Goal: Check status: Check status

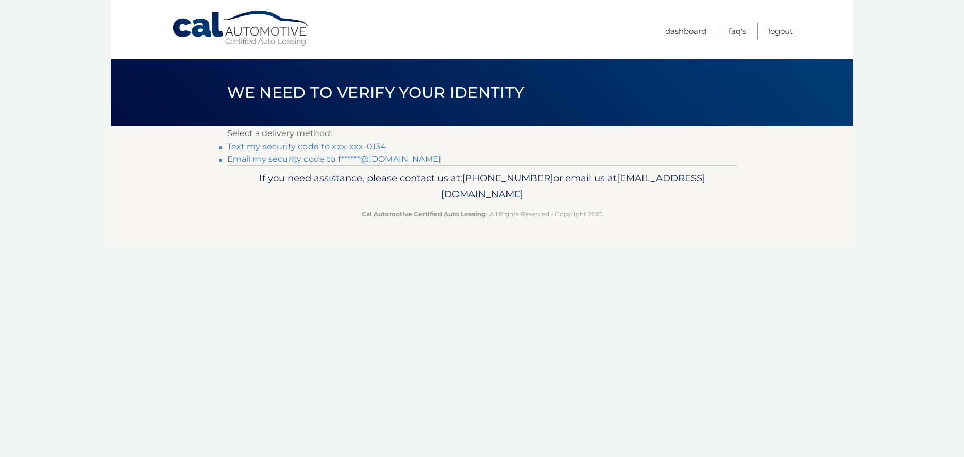
click at [274, 160] on link "Email my security code to f******@gmail.com" at bounding box center [334, 159] width 214 height 10
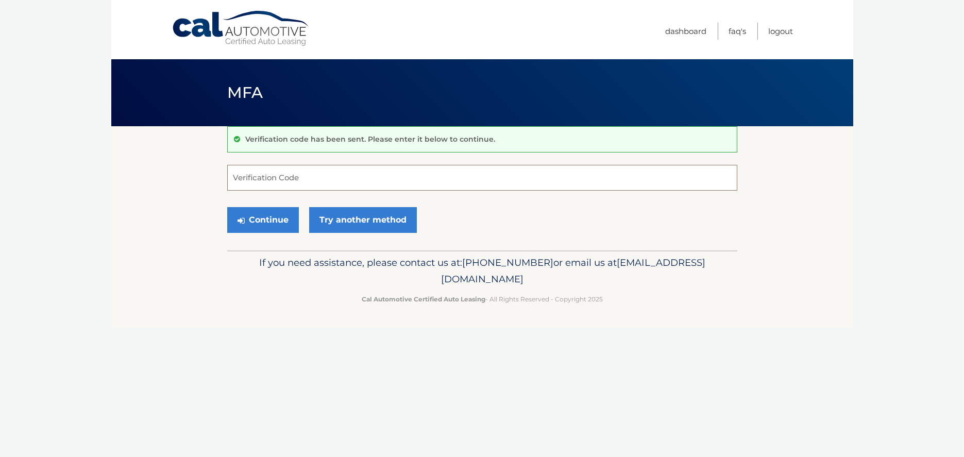
click at [323, 174] on input "Verification Code" at bounding box center [482, 178] width 510 height 26
paste input "201727"
type input "201727"
click at [335, 227] on link "Try another method" at bounding box center [363, 220] width 108 height 26
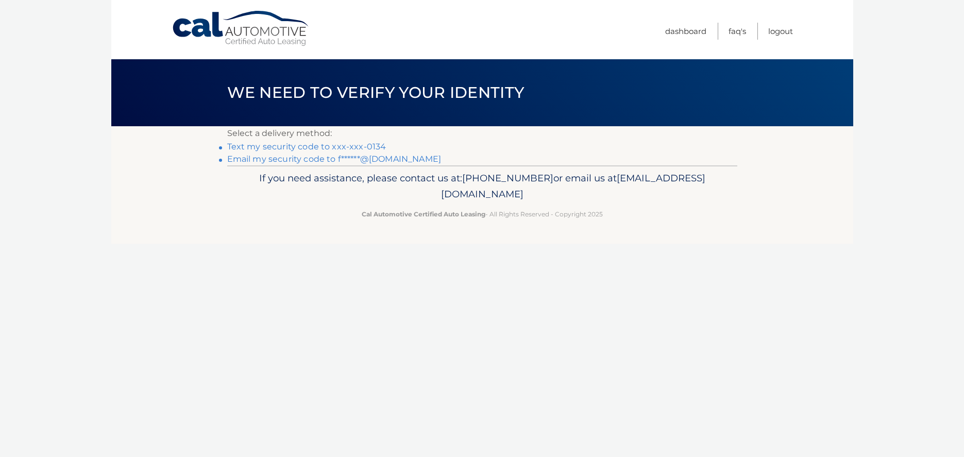
click at [357, 162] on link "Email my security code to f******@gmail.com" at bounding box center [334, 159] width 214 height 10
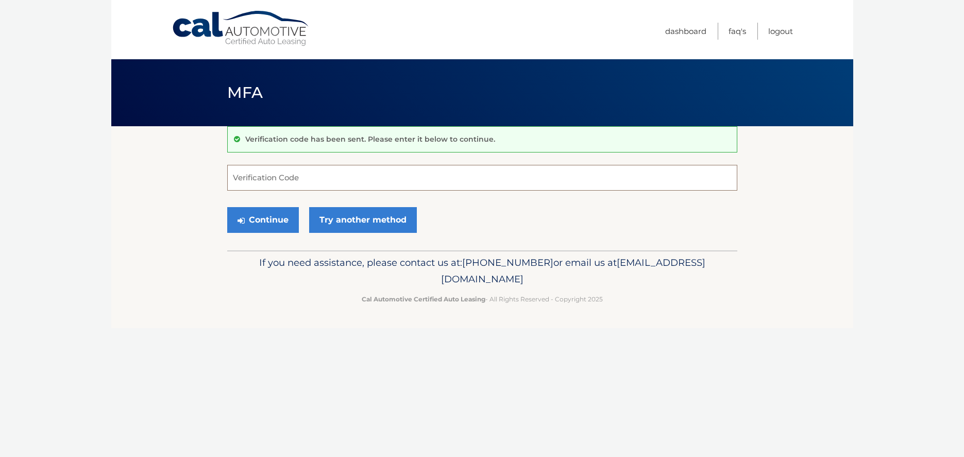
click at [302, 181] on input "Verification Code" at bounding box center [482, 178] width 510 height 26
paste input "778060"
click at [275, 219] on button "Continue" at bounding box center [263, 220] width 72 height 26
type input "778060"
click at [270, 226] on button "Continue" at bounding box center [263, 220] width 72 height 26
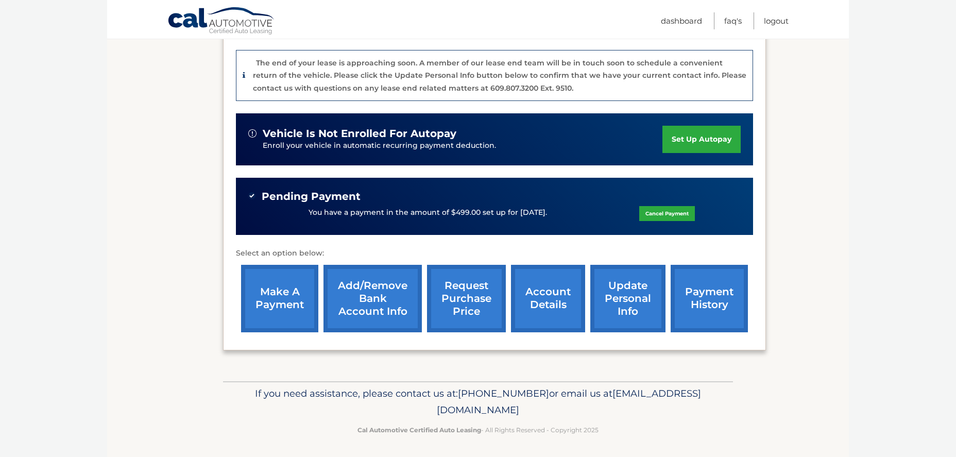
scroll to position [251, 0]
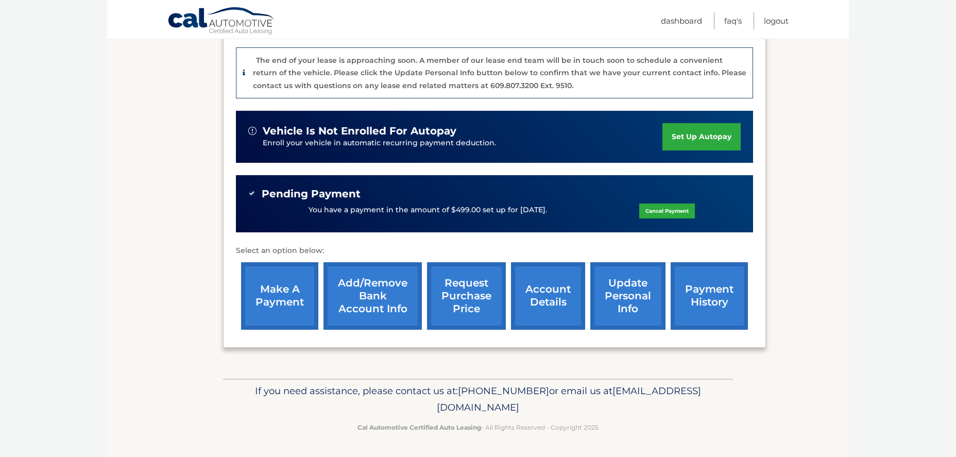
click at [562, 298] on link "account details" at bounding box center [548, 295] width 74 height 67
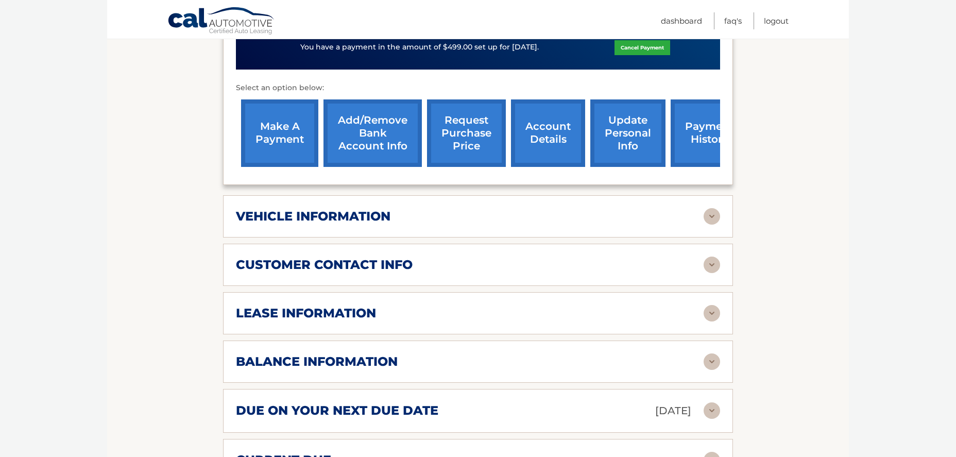
scroll to position [412, 0]
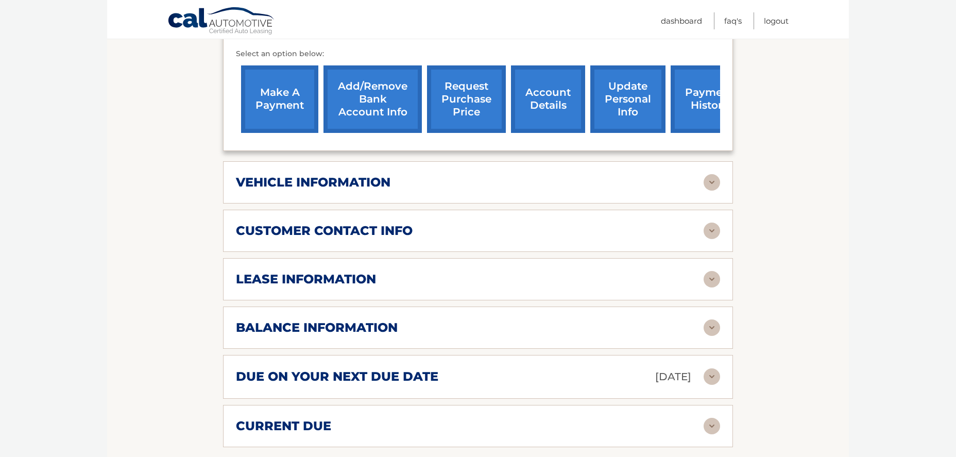
click at [364, 271] on h2 "lease information" at bounding box center [306, 278] width 140 height 15
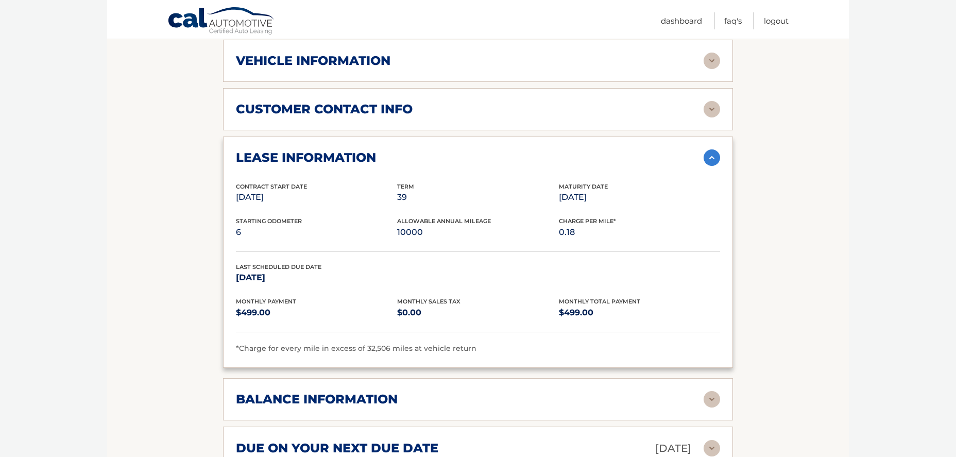
scroll to position [515, 0]
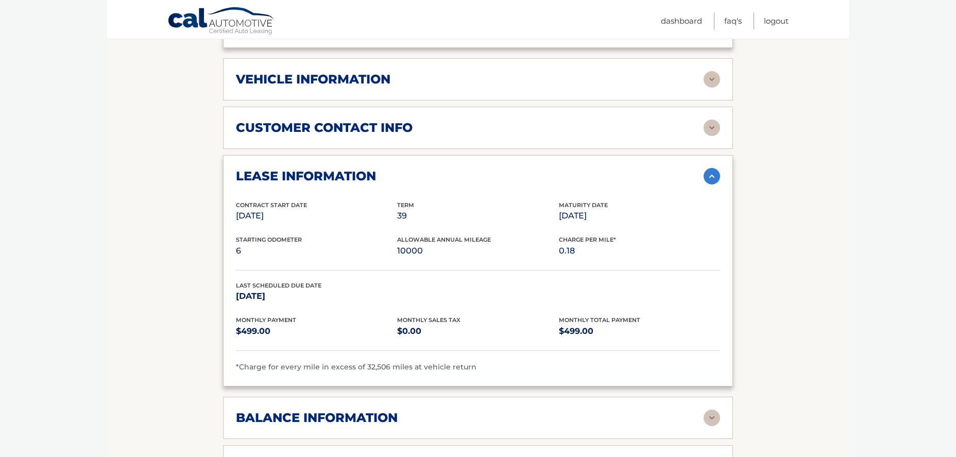
click at [704, 168] on img at bounding box center [712, 176] width 16 height 16
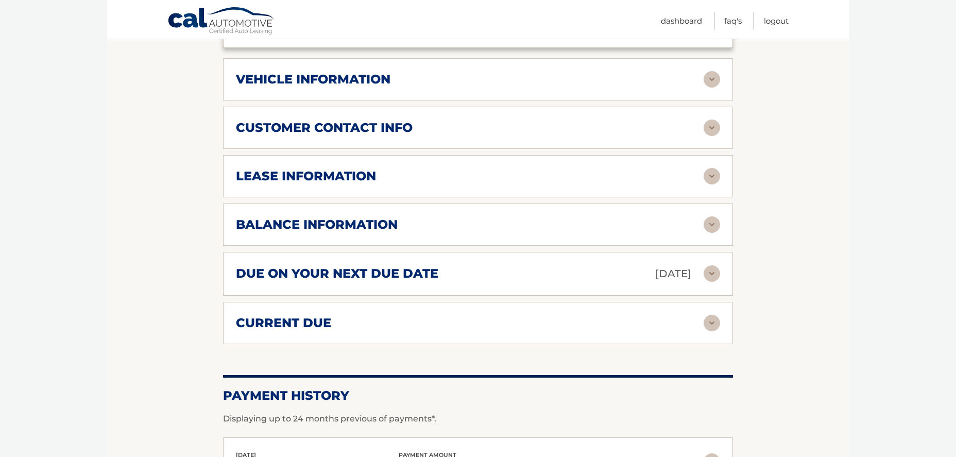
click at [472, 217] on div "balance information" at bounding box center [470, 224] width 468 height 15
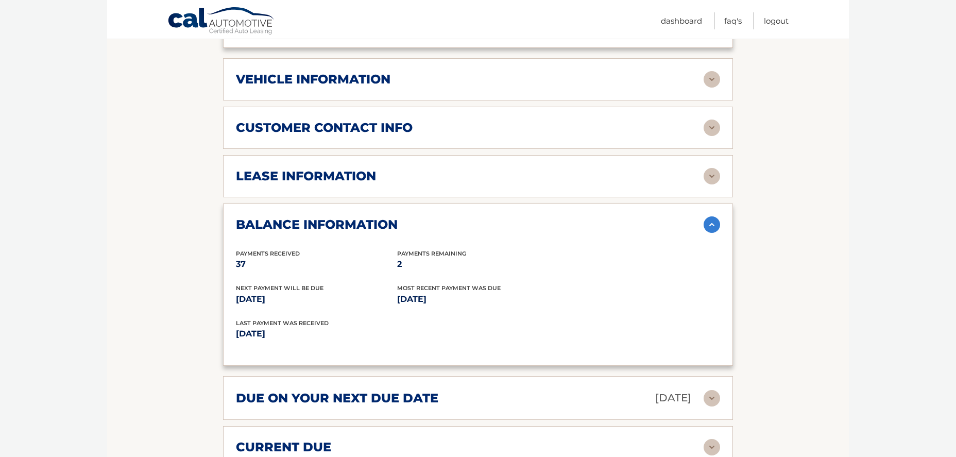
click at [519, 389] on div "due on your next due date [DATE]" at bounding box center [470, 398] width 468 height 18
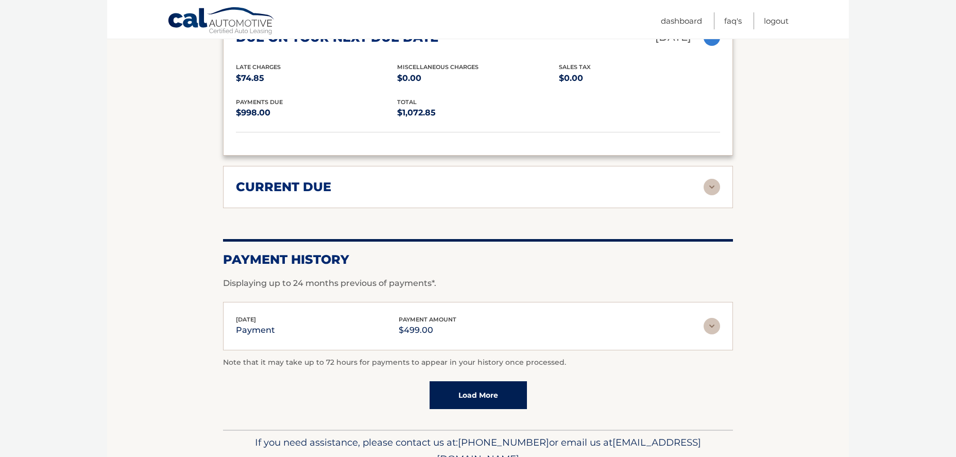
scroll to position [912, 0]
